Goal: Task Accomplishment & Management: Complete application form

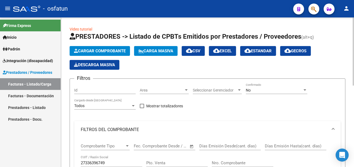
click at [119, 54] on button "Cargar Comprobante" at bounding box center [100, 51] width 60 height 10
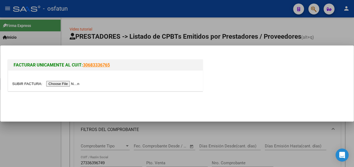
click at [53, 85] on input "file" at bounding box center [46, 84] width 69 height 6
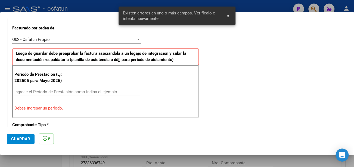
scroll to position [152, 0]
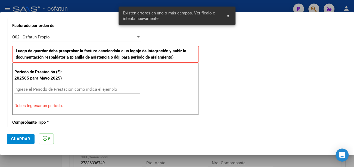
click at [78, 89] on input "Ingrese el Período de Prestación como indica el ejemplo" at bounding box center [77, 89] width 126 height 5
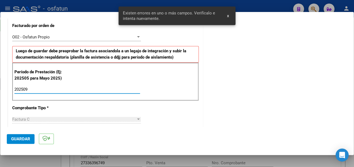
type input "202509"
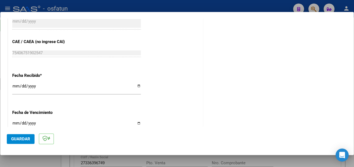
scroll to position [370, 0]
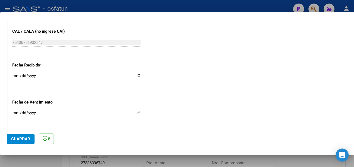
click at [15, 111] on input "Ingresar la fecha" at bounding box center [76, 114] width 129 height 9
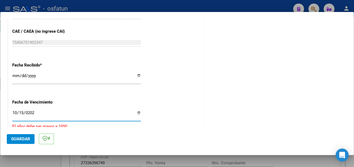
type input "[DATE]"
click at [30, 140] on button "Guardar" at bounding box center [21, 139] width 28 height 10
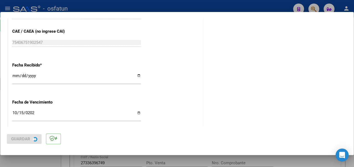
scroll to position [0, 0]
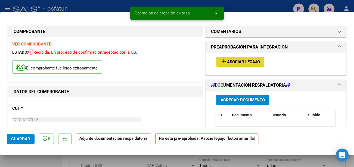
click at [233, 64] on span "Asociar Legajo" at bounding box center [243, 61] width 33 height 5
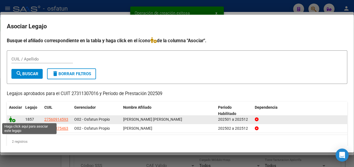
click at [11, 119] on icon at bounding box center [12, 119] width 7 height 6
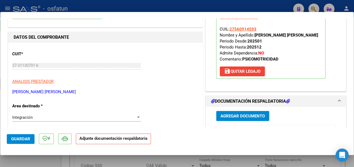
scroll to position [82, 0]
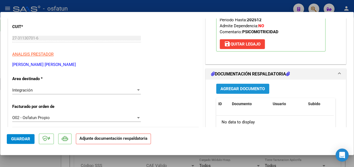
click at [235, 88] on span "Agregar Documento" at bounding box center [243, 88] width 44 height 5
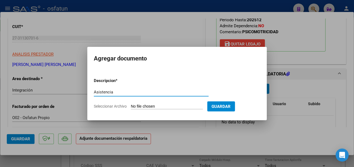
type input "Asistencia"
click at [157, 105] on input "Seleccionar Archivo" at bounding box center [167, 106] width 72 height 5
type input "C:\fakepath\[PERSON_NAME] asist.pdf"
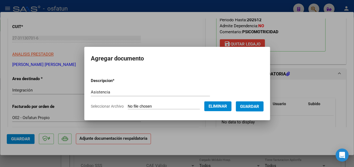
click at [252, 107] on span "Guardar" at bounding box center [249, 106] width 19 height 5
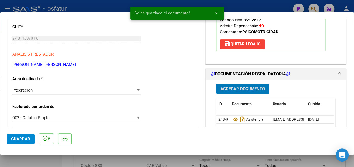
click at [11, 137] on button "Guardar" at bounding box center [21, 139] width 28 height 10
type input "$ 0,00"
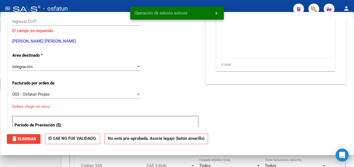
scroll to position [0, 0]
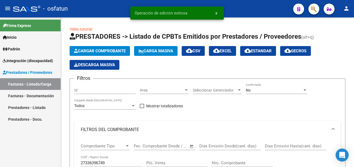
click at [22, 36] on link "Inicio" at bounding box center [30, 37] width 61 height 12
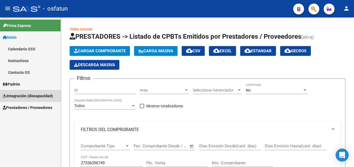
click at [36, 94] on span "Integración (discapacidad)" at bounding box center [28, 96] width 50 height 6
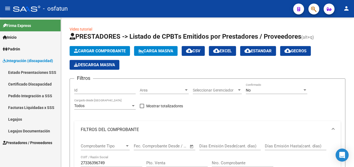
click at [31, 38] on link "Inicio" at bounding box center [30, 37] width 61 height 12
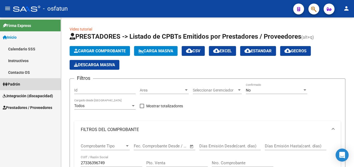
click at [18, 85] on span "Padrón" at bounding box center [11, 84] width 17 height 6
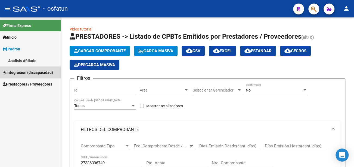
click at [26, 74] on span "Integración (discapacidad)" at bounding box center [28, 72] width 50 height 6
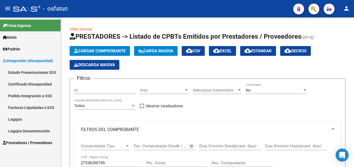
click at [31, 143] on span "Prestadores / Proveedores" at bounding box center [28, 143] width 50 height 6
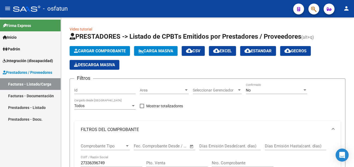
click at [29, 96] on link "Facturas - Documentación" at bounding box center [30, 96] width 61 height 12
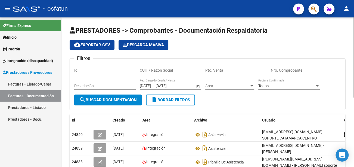
scroll to position [27, 0]
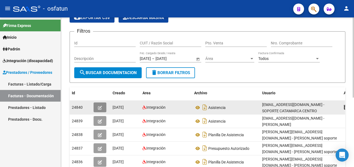
click at [101, 107] on icon "button" at bounding box center [100, 108] width 4 height 4
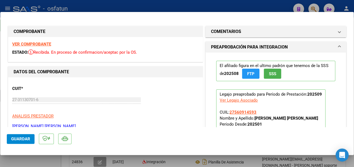
type input "$ 0,00"
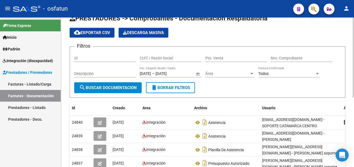
scroll to position [0, 0]
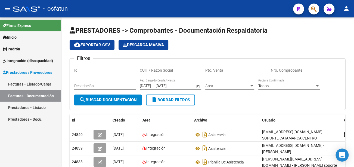
click at [21, 104] on link "Prestadores - Listado" at bounding box center [30, 108] width 61 height 12
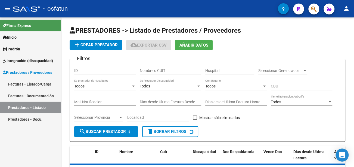
click at [30, 73] on span "Prestadores / Proveedores" at bounding box center [28, 72] width 50 height 6
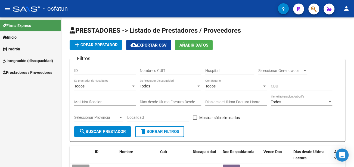
click at [30, 83] on div "Firma Express Inicio Calendario SSS Instructivos Contacto OS Padrón Análisis Af…" at bounding box center [30, 91] width 61 height 149
click at [34, 69] on link "Prestadores / Proveedores" at bounding box center [30, 72] width 61 height 12
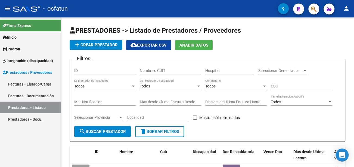
click at [38, 82] on link "Facturas - Listado/Carga" at bounding box center [30, 84] width 61 height 12
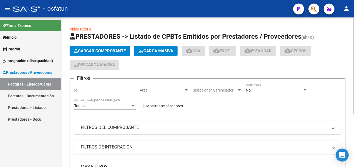
click at [99, 52] on span "Cargar Comprobante" at bounding box center [100, 50] width 52 height 5
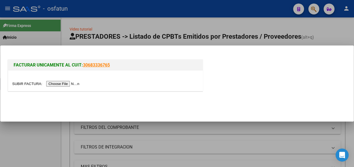
click at [74, 82] on input "file" at bounding box center [46, 84] width 69 height 6
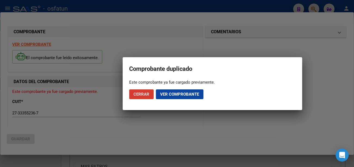
click at [151, 94] on button "Cerrar" at bounding box center [141, 94] width 24 height 10
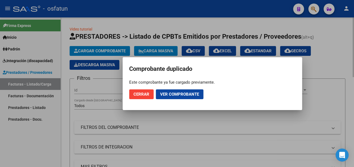
drag, startPoint x: 148, startPoint y: 96, endPoint x: 104, endPoint y: 71, distance: 50.6
click at [147, 96] on span "Cerrar" at bounding box center [142, 94] width 16 height 5
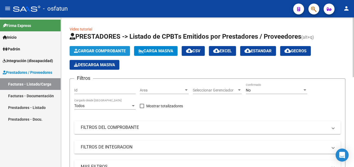
click at [85, 51] on span "Cargar Comprobante" at bounding box center [100, 50] width 52 height 5
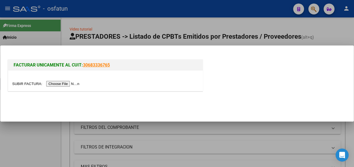
click at [67, 85] on input "file" at bounding box center [46, 84] width 69 height 6
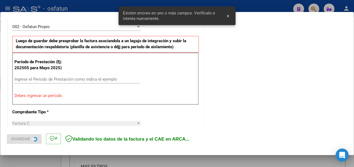
scroll to position [162, 0]
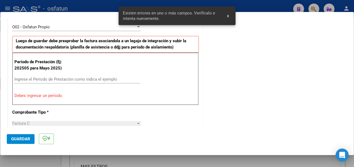
click at [62, 80] on input "Ingrese el Período de Prestación como indica el ejemplo" at bounding box center [77, 79] width 126 height 5
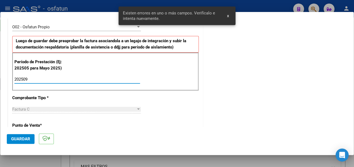
type input "202509"
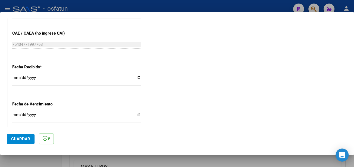
scroll to position [380, 0]
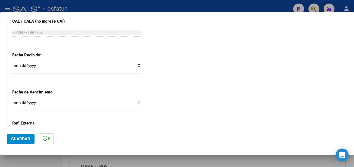
click at [15, 103] on input "Ingresar la fecha" at bounding box center [76, 104] width 129 height 9
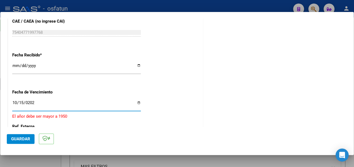
type input "[DATE]"
click at [23, 136] on span "Guardar" at bounding box center [20, 138] width 19 height 5
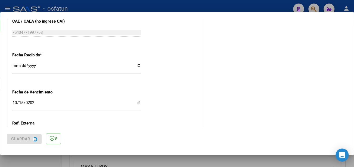
scroll to position [0, 0]
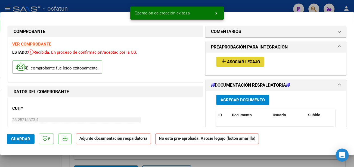
click at [239, 59] on span "Asociar Legajo" at bounding box center [243, 61] width 33 height 5
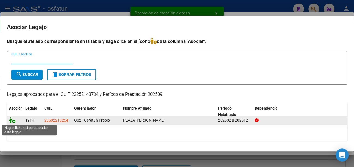
click at [13, 118] on icon at bounding box center [12, 120] width 7 height 6
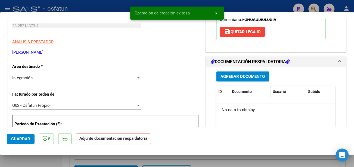
scroll to position [109, 0]
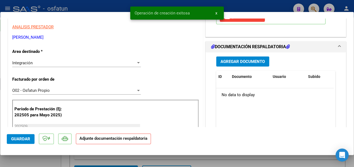
click at [247, 62] on span "Agregar Documento" at bounding box center [243, 61] width 44 height 5
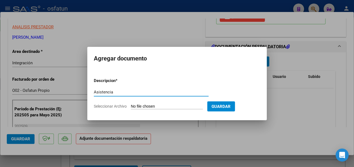
type input "Asistencia"
click at [138, 107] on input "Seleccionar Archivo" at bounding box center [167, 106] width 72 height 5
type input "C:\fakepath\Plaza Arg asis.pdf"
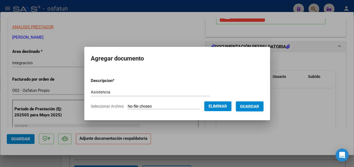
click at [252, 106] on span "Guardar" at bounding box center [249, 106] width 19 height 5
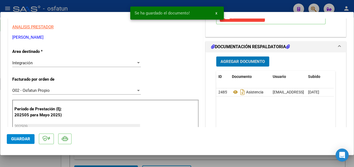
click at [20, 140] on span "Guardar" at bounding box center [20, 138] width 19 height 5
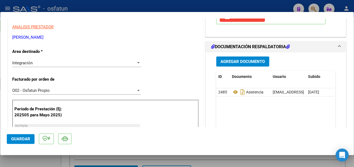
type input "$ 0,00"
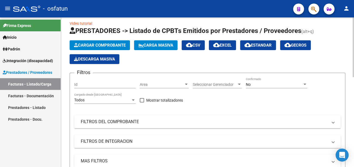
scroll to position [0, 0]
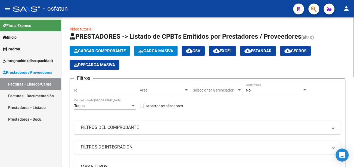
click at [120, 50] on span "Cargar Comprobante" at bounding box center [100, 50] width 52 height 5
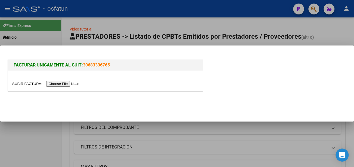
click at [70, 82] on input "file" at bounding box center [46, 84] width 69 height 6
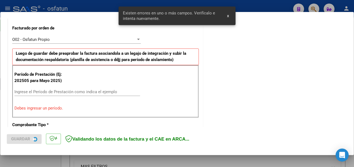
scroll to position [152, 0]
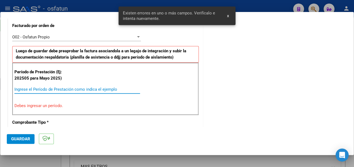
click at [61, 87] on input "Ingrese el Período de Prestación como indica el ejemplo" at bounding box center [77, 89] width 126 height 5
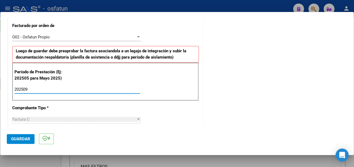
type input "202509"
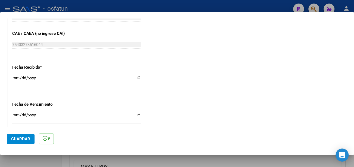
scroll to position [370, 0]
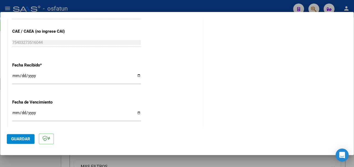
click at [12, 111] on input "Ingresar la fecha" at bounding box center [76, 114] width 129 height 9
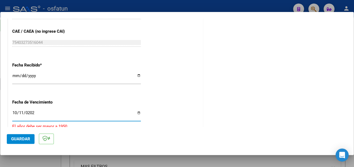
type input "[DATE]"
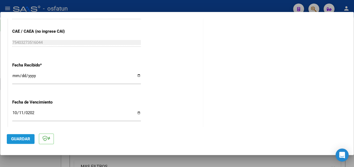
click at [19, 137] on span "Guardar" at bounding box center [20, 138] width 19 height 5
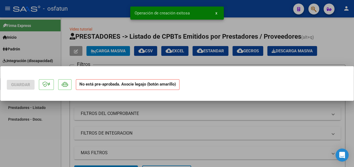
scroll to position [0, 0]
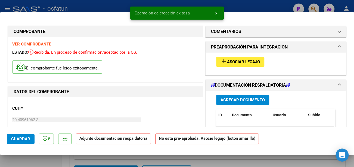
click at [237, 59] on span "Asociar Legajo" at bounding box center [243, 61] width 33 height 5
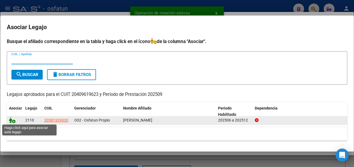
click at [13, 119] on icon at bounding box center [12, 120] width 7 height 6
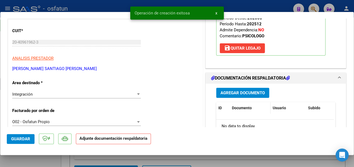
scroll to position [82, 0]
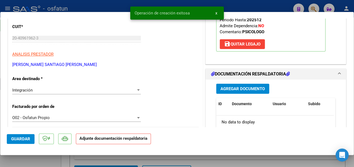
click at [248, 86] on span "Agregar Documento" at bounding box center [243, 88] width 44 height 5
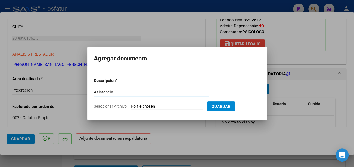
type input "Asistencia"
click at [158, 107] on input "Seleccionar Archivo" at bounding box center [167, 106] width 72 height 5
type input "C:\fakepath\[PERSON_NAME] Asis.pdf"
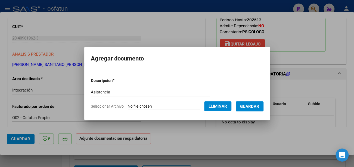
click at [249, 105] on span "Guardar" at bounding box center [249, 106] width 19 height 5
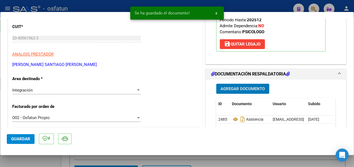
click at [28, 137] on span "Guardar" at bounding box center [20, 138] width 19 height 5
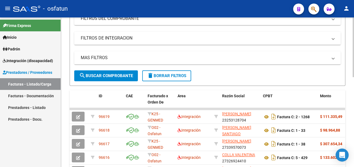
scroll to position [0, 0]
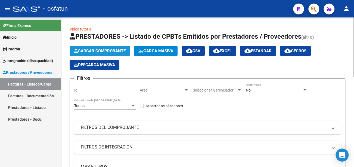
click at [108, 52] on span "Cargar Comprobante" at bounding box center [100, 50] width 52 height 5
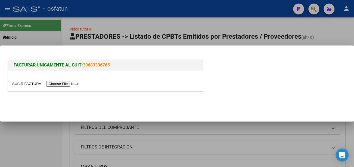
click at [65, 83] on input "file" at bounding box center [46, 84] width 69 height 6
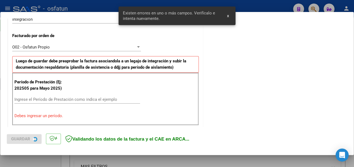
scroll to position [162, 0]
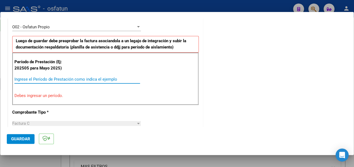
click at [87, 78] on input "Ingrese el Período de Prestación como indica el ejemplo" at bounding box center [77, 79] width 126 height 5
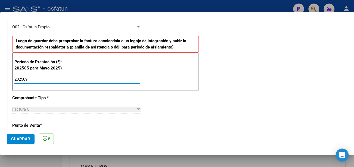
type input "202509"
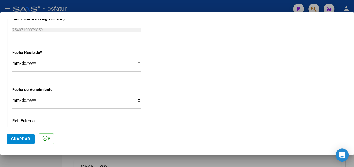
scroll to position [407, 0]
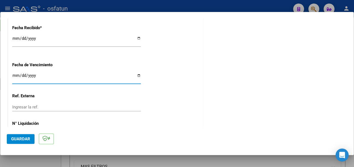
click at [13, 76] on input "Ingresar la fecha" at bounding box center [76, 77] width 129 height 9
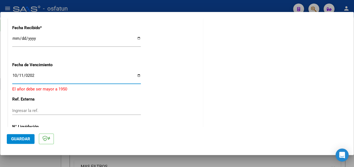
type input "[DATE]"
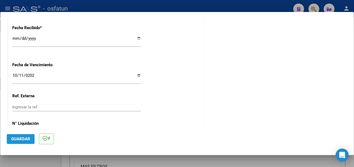
click at [17, 138] on span "Guardar" at bounding box center [20, 138] width 19 height 5
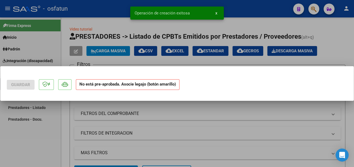
scroll to position [0, 0]
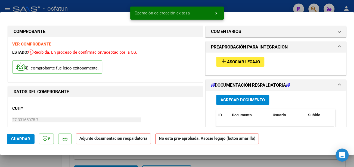
click at [240, 60] on span "Asociar Legajo" at bounding box center [243, 61] width 33 height 5
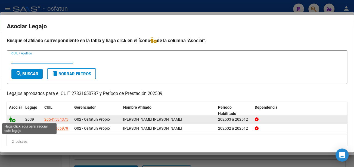
click at [11, 117] on icon at bounding box center [12, 119] width 7 height 6
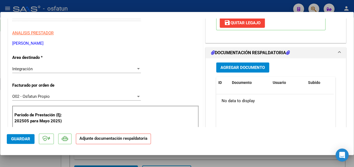
scroll to position [109, 0]
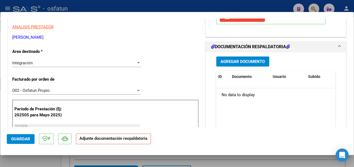
click at [241, 64] on span "Agregar Documento" at bounding box center [243, 61] width 44 height 5
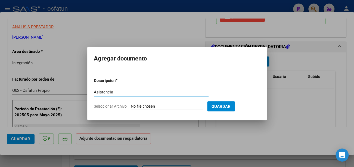
type input "Asistencia"
click at [155, 107] on input "Seleccionar Archivo" at bounding box center [167, 106] width 72 height 5
type input "C:\fakepath\[PERSON_NAME] asist.pdf"
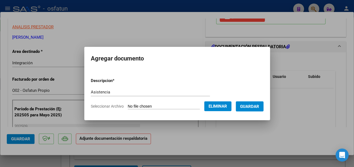
click at [259, 108] on span "Guardar" at bounding box center [249, 106] width 19 height 5
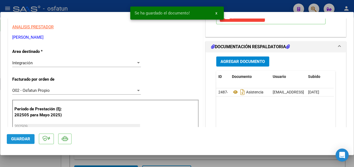
click at [26, 137] on span "Guardar" at bounding box center [20, 138] width 19 height 5
type input "$ 0,00"
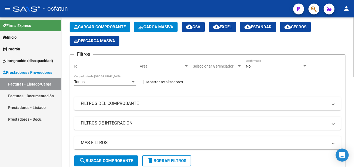
scroll to position [0, 0]
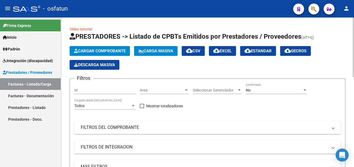
click at [110, 51] on span "Cargar Comprobante" at bounding box center [100, 50] width 52 height 5
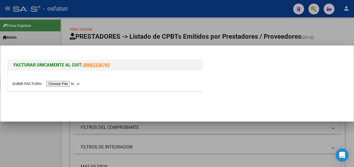
click at [63, 84] on input "file" at bounding box center [46, 84] width 69 height 6
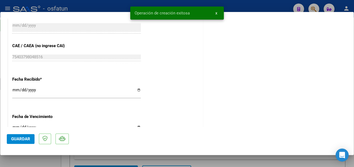
scroll to position [327, 0]
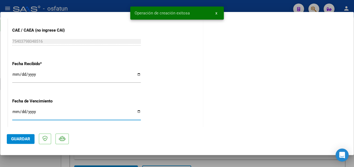
click at [13, 114] on input "Ingresar la fecha" at bounding box center [76, 113] width 129 height 9
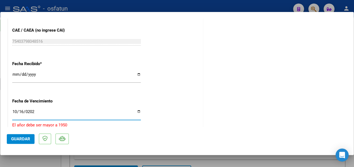
type input "[DATE]"
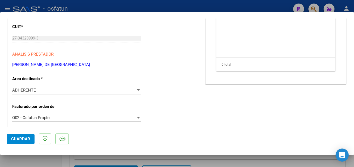
scroll to position [0, 0]
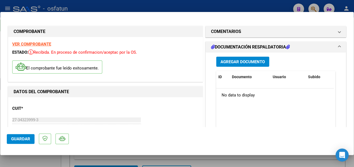
click at [235, 63] on span "Agregar Documento" at bounding box center [243, 61] width 44 height 5
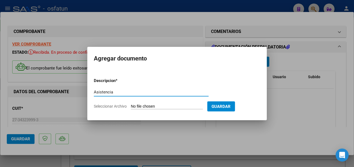
type input "Asistencia"
click at [170, 103] on form "Descripcion * Asistencia Escriba aquí una descripcion Seleccionar Archivo Guard…" at bounding box center [177, 93] width 167 height 40
click at [167, 106] on input "Seleccionar Archivo" at bounding box center [167, 106] width 72 height 5
type input "C:\fakepath\[PERSON_NAME].pdf"
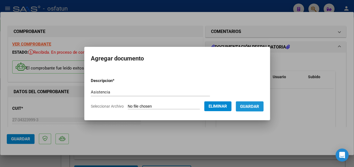
drag, startPoint x: 260, startPoint y: 107, endPoint x: 253, endPoint y: 112, distance: 8.5
click at [259, 107] on span "Guardar" at bounding box center [249, 106] width 19 height 5
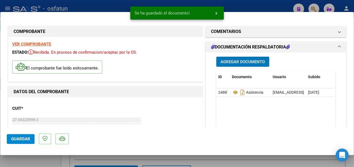
click at [21, 140] on span "Guardar" at bounding box center [20, 138] width 19 height 5
type input "$ 0,00"
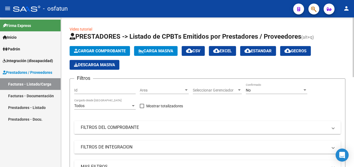
click at [117, 51] on span "Cargar Comprobante" at bounding box center [100, 50] width 52 height 5
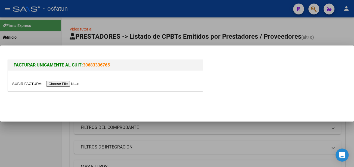
click at [61, 85] on input "file" at bounding box center [46, 84] width 69 height 6
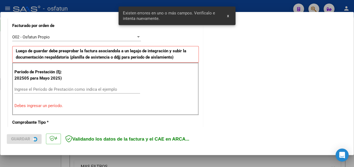
scroll to position [162, 0]
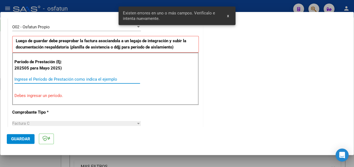
click at [54, 79] on input "Ingrese el Período de Prestación como indica el ejemplo" at bounding box center [77, 79] width 126 height 5
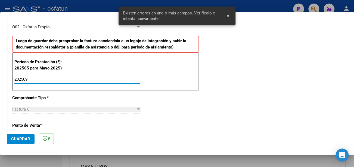
type input "202509"
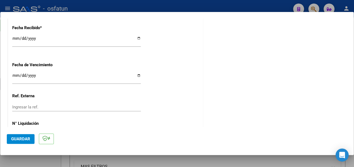
scroll to position [374, 0]
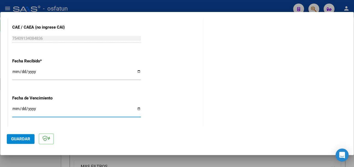
click at [15, 108] on input "Ingresar la fecha" at bounding box center [76, 110] width 129 height 9
type input "[DATE]"
click at [22, 138] on span "Guardar" at bounding box center [20, 138] width 19 height 5
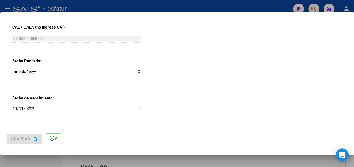
scroll to position [0, 0]
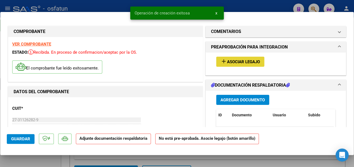
click at [252, 62] on span "Asociar Legajo" at bounding box center [243, 61] width 33 height 5
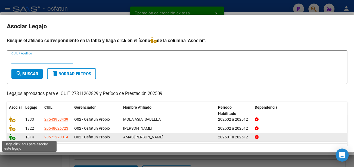
click at [11, 137] on icon at bounding box center [12, 137] width 7 height 6
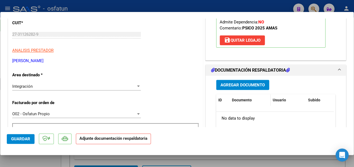
scroll to position [109, 0]
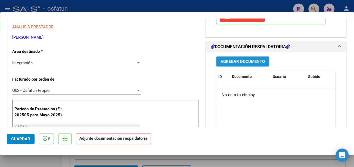
click at [231, 59] on span "Agregar Documento" at bounding box center [243, 61] width 44 height 5
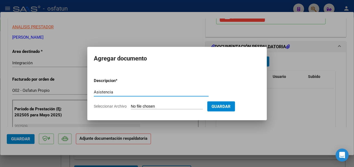
type input "Asistencia"
click at [175, 105] on input "Seleccionar Archivo" at bounding box center [167, 106] width 72 height 5
type input "C:\fakepath\Amas Asist.pdf"
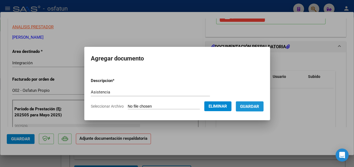
click at [259, 108] on span "Guardar" at bounding box center [249, 106] width 19 height 5
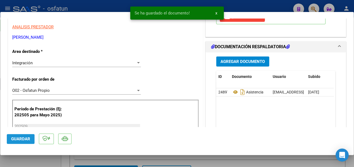
click at [30, 140] on button "Guardar" at bounding box center [21, 139] width 28 height 10
type input "$ 0,00"
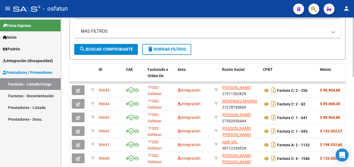
scroll to position [136, 0]
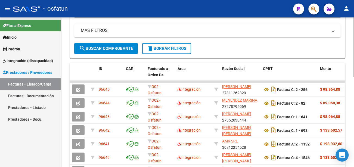
click at [118, 51] on button "search Buscar Comprobante" at bounding box center [106, 48] width 64 height 11
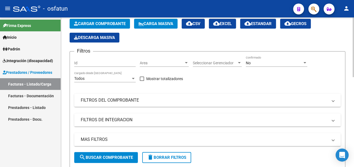
scroll to position [0, 0]
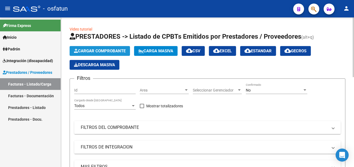
click at [101, 54] on button "Cargar Comprobante" at bounding box center [100, 51] width 60 height 10
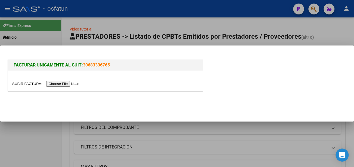
click at [75, 83] on input "file" at bounding box center [46, 84] width 69 height 6
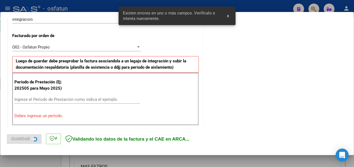
scroll to position [162, 0]
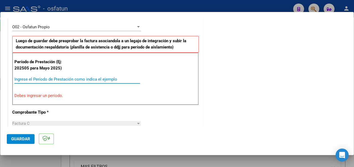
click at [126, 78] on input "Ingrese el Período de Prestación como indica el ejemplo" at bounding box center [77, 79] width 126 height 5
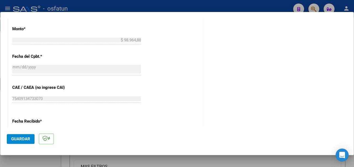
scroll to position [380, 0]
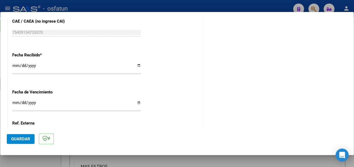
type input "202509"
click at [16, 101] on input "Ingresar la fecha" at bounding box center [76, 104] width 129 height 9
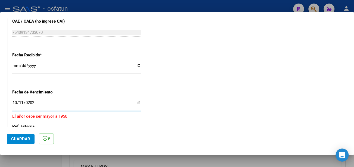
type input "[DATE]"
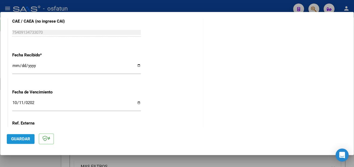
click at [19, 141] on span "Guardar" at bounding box center [20, 138] width 19 height 5
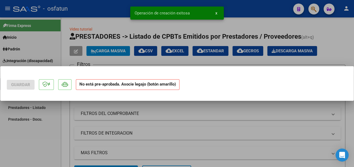
scroll to position [0, 0]
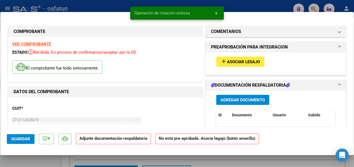
click at [251, 62] on span "Asociar Legajo" at bounding box center [243, 61] width 33 height 5
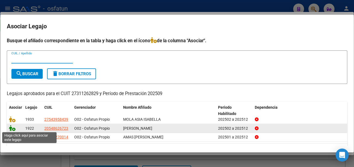
click at [13, 127] on icon at bounding box center [12, 128] width 7 height 6
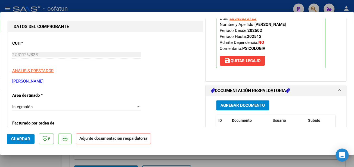
scroll to position [109, 0]
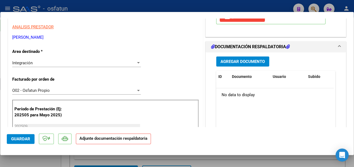
click at [241, 59] on span "Agregar Documento" at bounding box center [243, 61] width 44 height 5
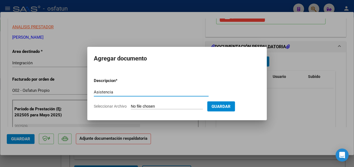
type input "Asistencia"
click at [150, 104] on input "Seleccionar Archivo" at bounding box center [167, 106] width 72 height 5
type input "C:\fakepath\[PERSON_NAME] asist.pdf"
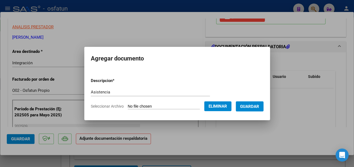
click at [259, 107] on span "Guardar" at bounding box center [249, 106] width 19 height 5
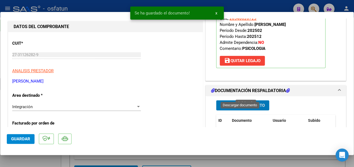
scroll to position [27, 0]
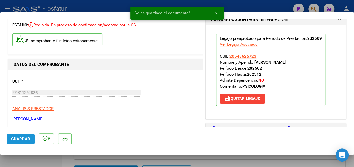
click at [19, 137] on span "Guardar" at bounding box center [20, 138] width 19 height 5
type input "$ 0,00"
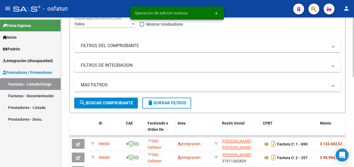
scroll to position [109, 0]
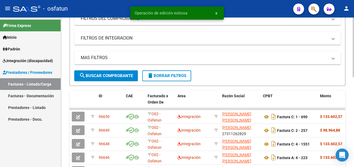
click at [125, 77] on span "search Buscar Comprobante" at bounding box center [106, 75] width 54 height 5
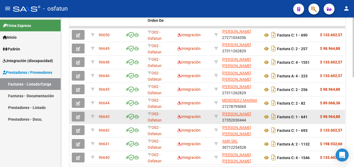
scroll to position [136, 0]
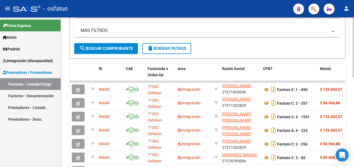
click at [126, 46] on span "search Buscar Comprobante" at bounding box center [106, 48] width 54 height 5
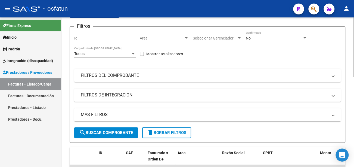
scroll to position [54, 0]
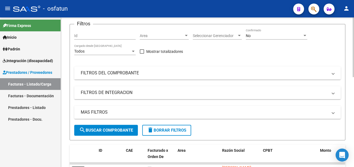
click at [115, 75] on mat-panel-title "FILTROS DEL COMPROBANTE" at bounding box center [204, 73] width 247 height 6
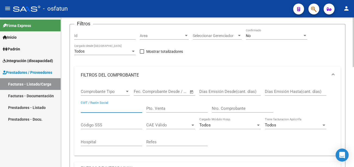
paste input "27311262829"
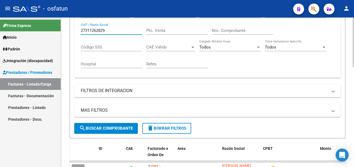
scroll to position [136, 0]
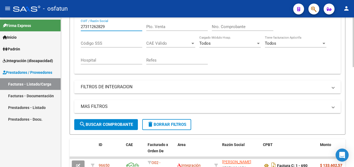
type input "27311262829"
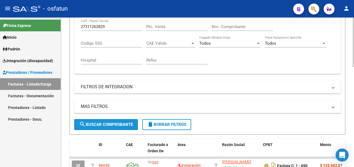
click at [123, 126] on span "search Buscar Comprobante" at bounding box center [106, 124] width 54 height 5
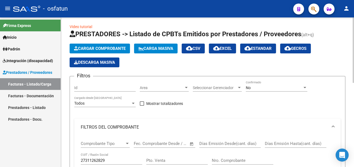
scroll to position [0, 0]
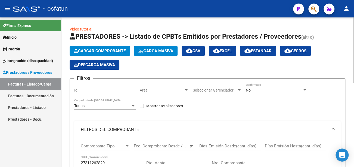
click at [99, 53] on span "Cargar Comprobante" at bounding box center [100, 50] width 52 height 5
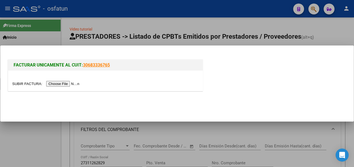
click at [63, 84] on input "file" at bounding box center [46, 84] width 69 height 6
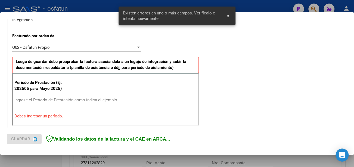
scroll to position [162, 0]
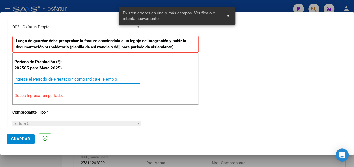
click at [84, 77] on input "Ingrese el Período de Prestación como indica el ejemplo" at bounding box center [77, 79] width 126 height 5
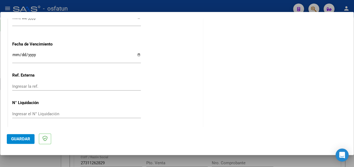
scroll to position [428, 0]
type input "202509"
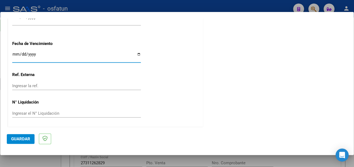
click at [15, 52] on input "Ingresar la fecha" at bounding box center [76, 56] width 129 height 9
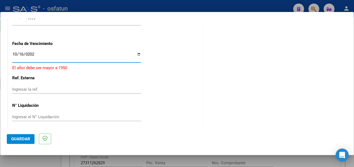
type input "[DATE]"
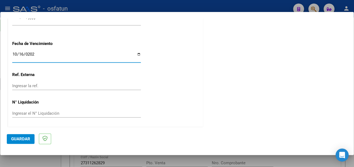
click at [13, 135] on button "Guardar" at bounding box center [21, 139] width 28 height 10
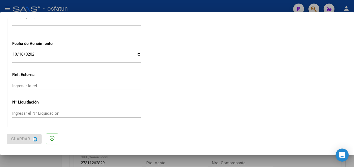
scroll to position [0, 0]
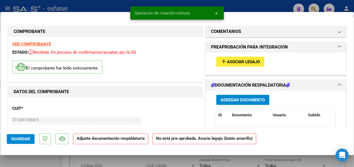
click at [256, 60] on span "Asociar Legajo" at bounding box center [243, 61] width 33 height 5
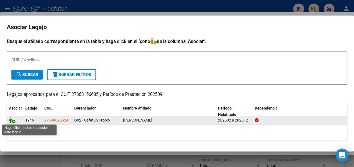
click at [14, 121] on icon at bounding box center [12, 120] width 7 height 6
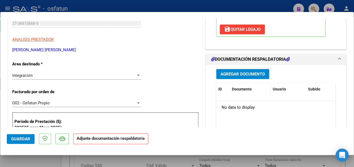
scroll to position [109, 0]
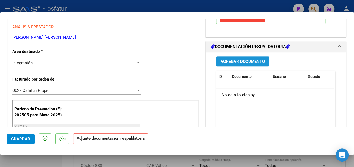
click at [250, 59] on span "Agregar Documento" at bounding box center [243, 61] width 44 height 5
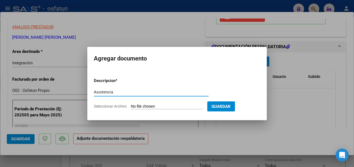
type input "Asistencia"
click at [162, 104] on input "Seleccionar Archivo" at bounding box center [167, 106] width 72 height 5
type input "C:\fakepath\[PERSON_NAME] Asist.pdf"
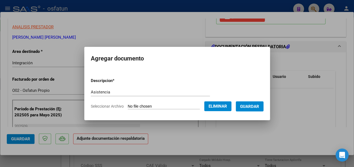
drag, startPoint x: 259, startPoint y: 107, endPoint x: 248, endPoint y: 112, distance: 12.8
click at [259, 107] on span "Guardar" at bounding box center [249, 106] width 19 height 5
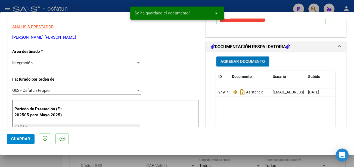
click at [32, 141] on button "Guardar" at bounding box center [21, 139] width 28 height 10
type input "$ 0,00"
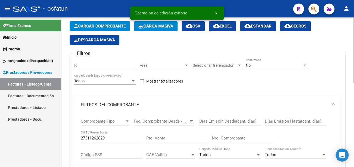
scroll to position [54, 0]
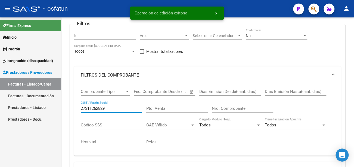
drag, startPoint x: 63, startPoint y: 108, endPoint x: 44, endPoint y: 103, distance: 20.1
click at [43, 104] on mat-sidenav-container "Firma Express Inicio Calendario SSS Instructivos Contacto OS Padrón Análisis Af…" at bounding box center [177, 91] width 354 height 149
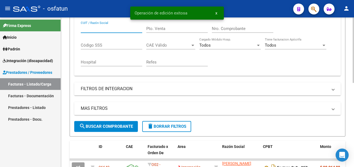
scroll to position [163, 0]
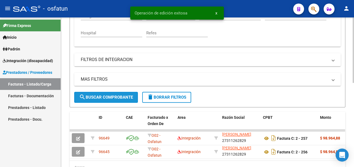
click at [127, 98] on span "search Buscar Comprobante" at bounding box center [106, 97] width 54 height 5
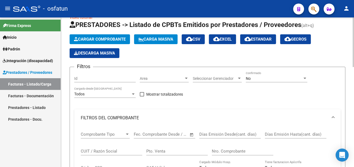
scroll to position [0, 0]
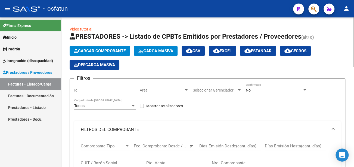
click at [112, 51] on span "Cargar Comprobante" at bounding box center [100, 50] width 52 height 5
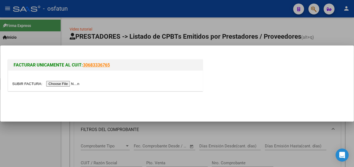
click at [67, 84] on input "file" at bounding box center [46, 84] width 69 height 6
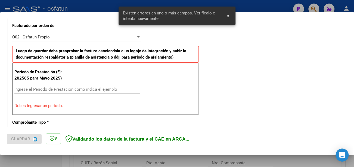
scroll to position [162, 0]
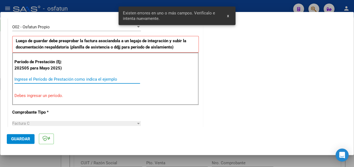
click at [51, 79] on input "Ingrese el Período de Prestación como indica el ejemplo" at bounding box center [77, 79] width 126 height 5
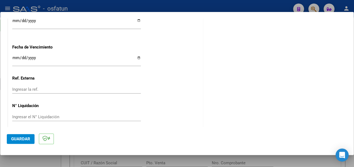
scroll to position [428, 0]
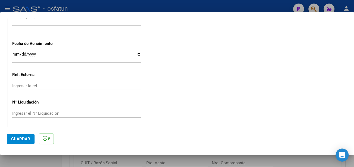
type input "202509"
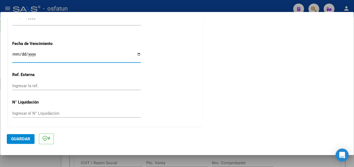
click at [16, 52] on input "Ingresar la fecha" at bounding box center [76, 56] width 129 height 9
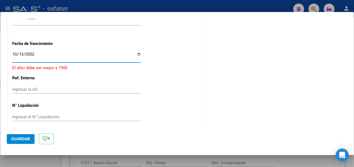
type input "[DATE]"
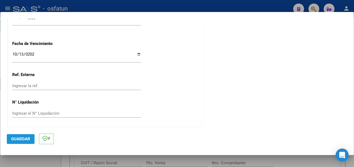
click at [23, 141] on button "Guardar" at bounding box center [21, 139] width 28 height 10
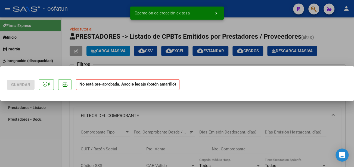
scroll to position [0, 0]
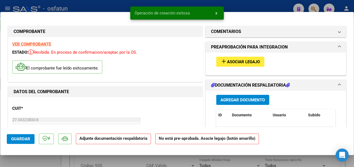
click at [248, 63] on span "Asociar Legajo" at bounding box center [243, 61] width 33 height 5
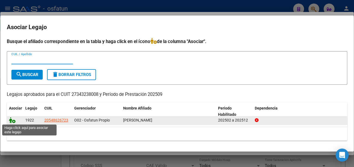
click at [13, 121] on icon at bounding box center [12, 120] width 7 height 6
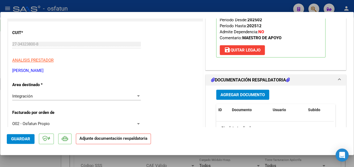
scroll to position [82, 0]
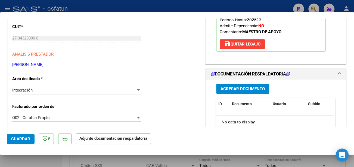
click at [228, 84] on button "Agregar Documento" at bounding box center [242, 89] width 53 height 10
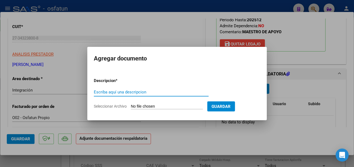
type input "a"
type input "Asistencia"
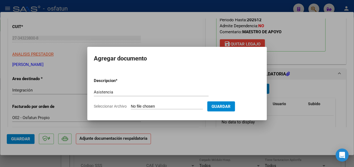
click at [169, 106] on input "Seleccionar Archivo" at bounding box center [167, 106] width 72 height 5
type input "C:\fakepath\[PERSON_NAME].pdf"
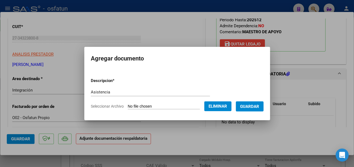
click at [259, 107] on span "Guardar" at bounding box center [249, 106] width 19 height 5
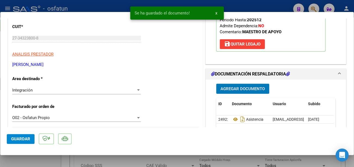
click at [20, 136] on button "Guardar" at bounding box center [21, 139] width 28 height 10
type input "$ 0,00"
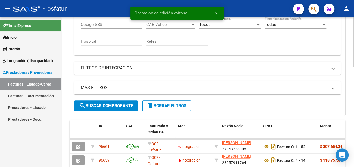
scroll to position [163, 0]
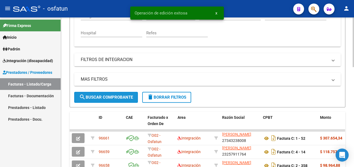
click at [122, 99] on span "search Buscar Comprobante" at bounding box center [106, 97] width 54 height 5
